Goal: Information Seeking & Learning: Stay updated

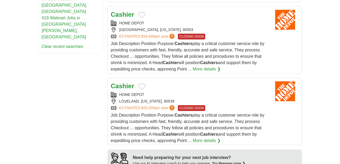
scroll to position [430, 0]
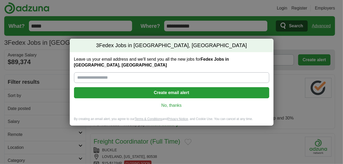
click at [170, 103] on link "No, thanks" at bounding box center [171, 106] width 187 height 6
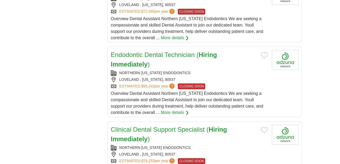
scroll to position [582, 0]
